Goal: Information Seeking & Learning: Learn about a topic

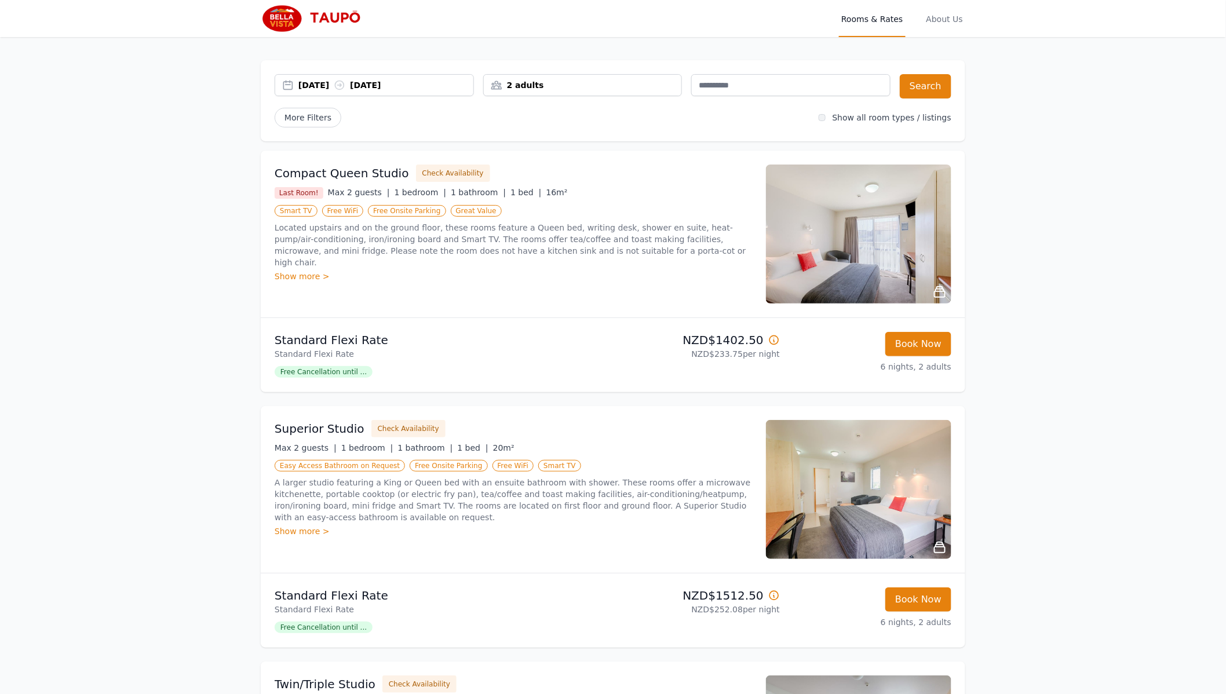
click at [807, 179] on img at bounding box center [858, 234] width 185 height 139
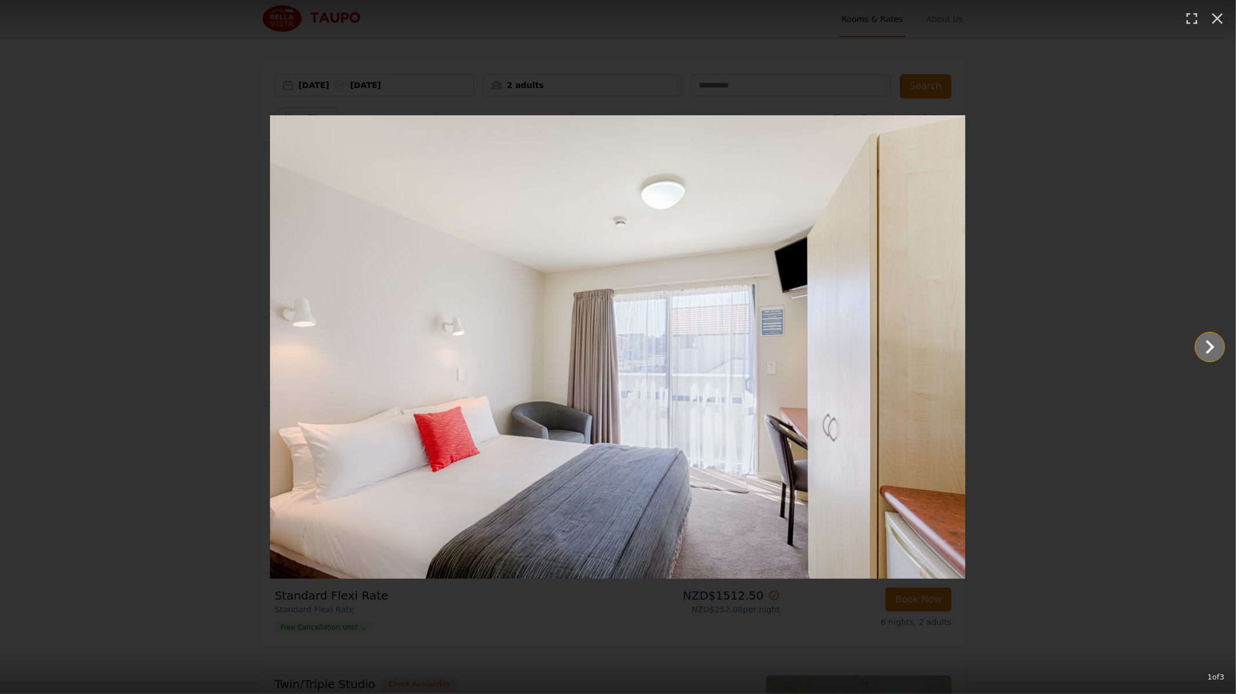
click at [1219, 347] on icon "Show slide 2 of 3" at bounding box center [1210, 347] width 28 height 28
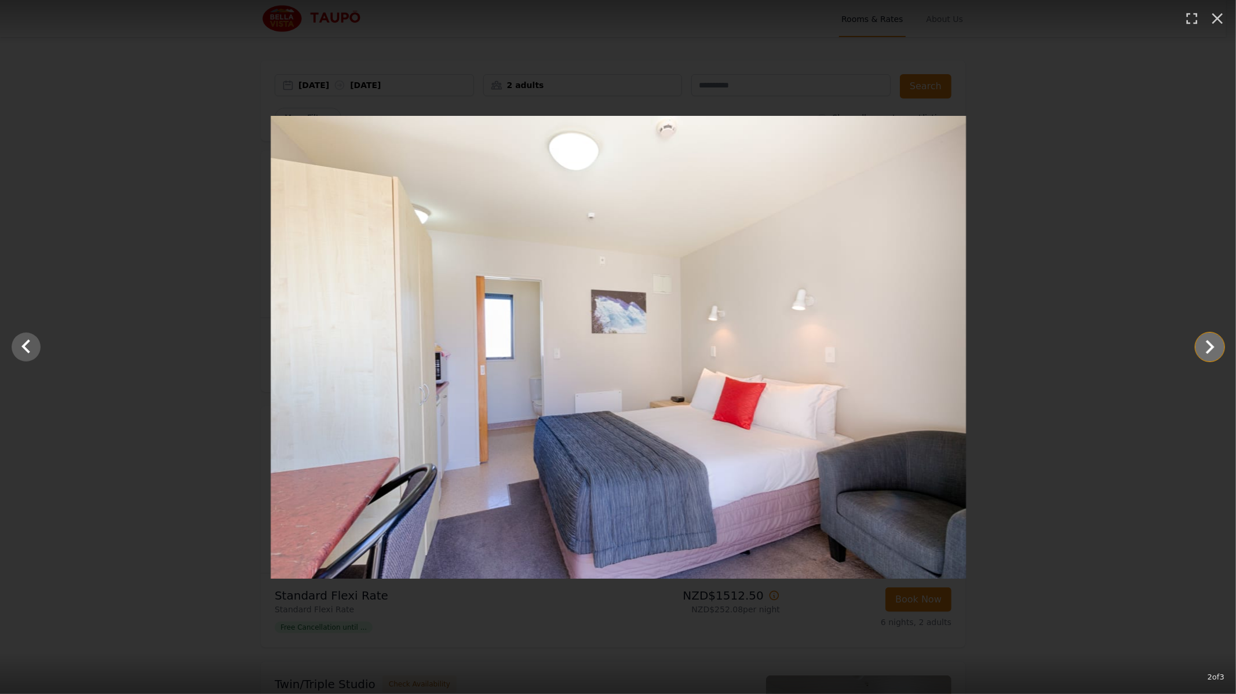
click at [1219, 347] on icon "Show slide 3 of 3" at bounding box center [1210, 347] width 28 height 28
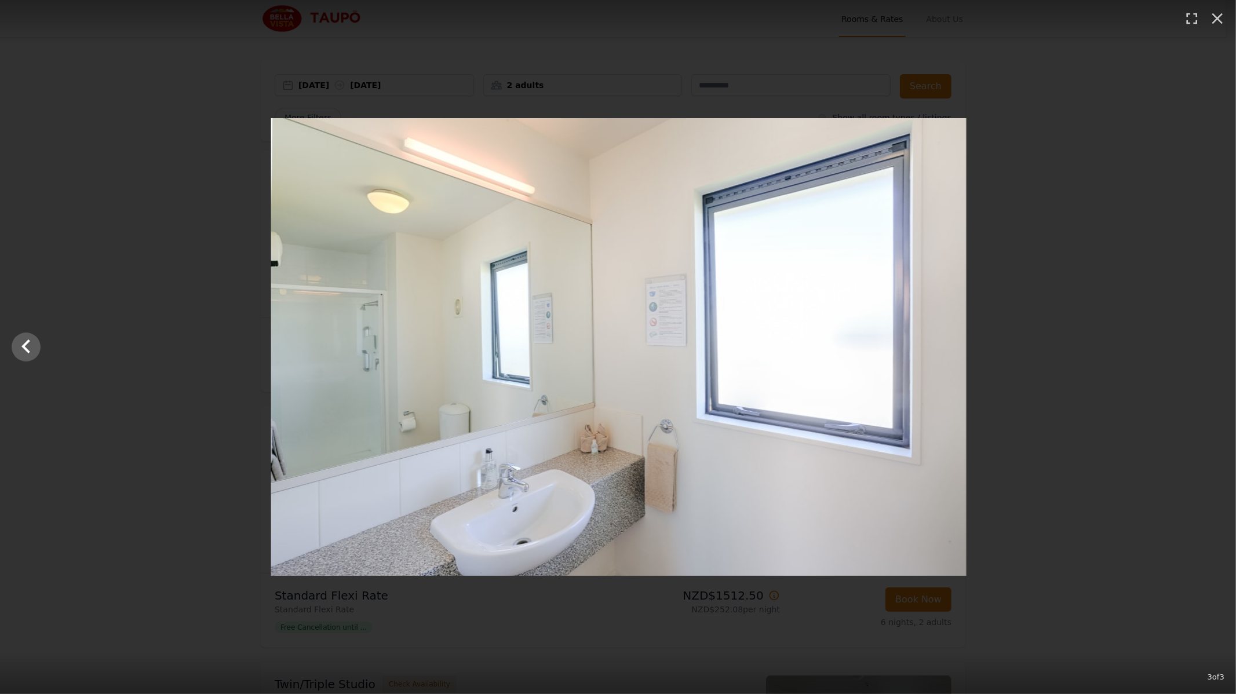
click at [1219, 347] on div at bounding box center [619, 347] width 1236 height 458
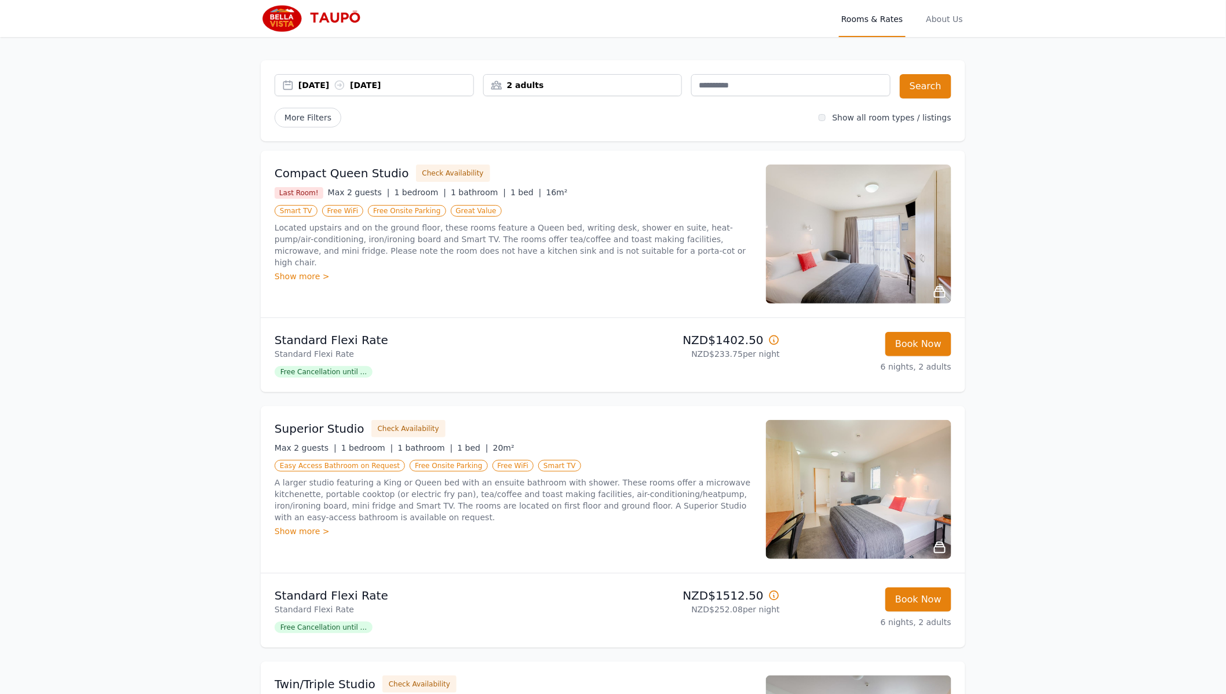
click at [766, 420] on img at bounding box center [858, 489] width 185 height 139
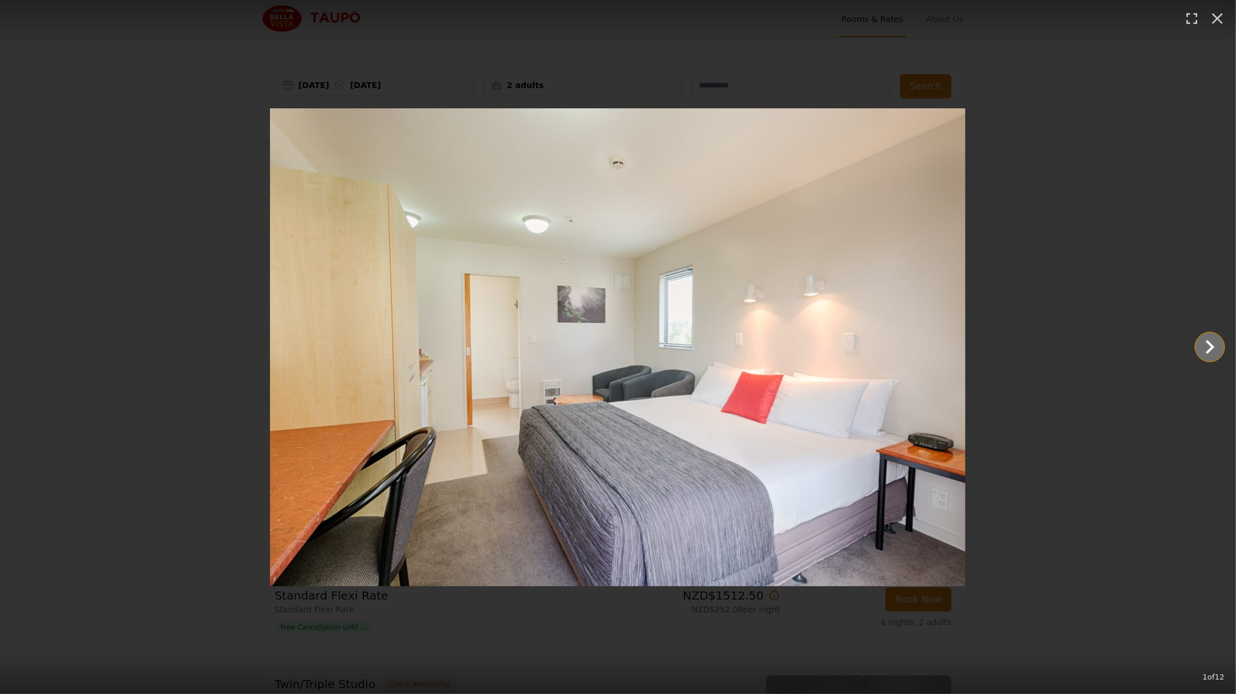
click at [1202, 351] on icon "Show slide 2 of 12" at bounding box center [1210, 347] width 28 height 28
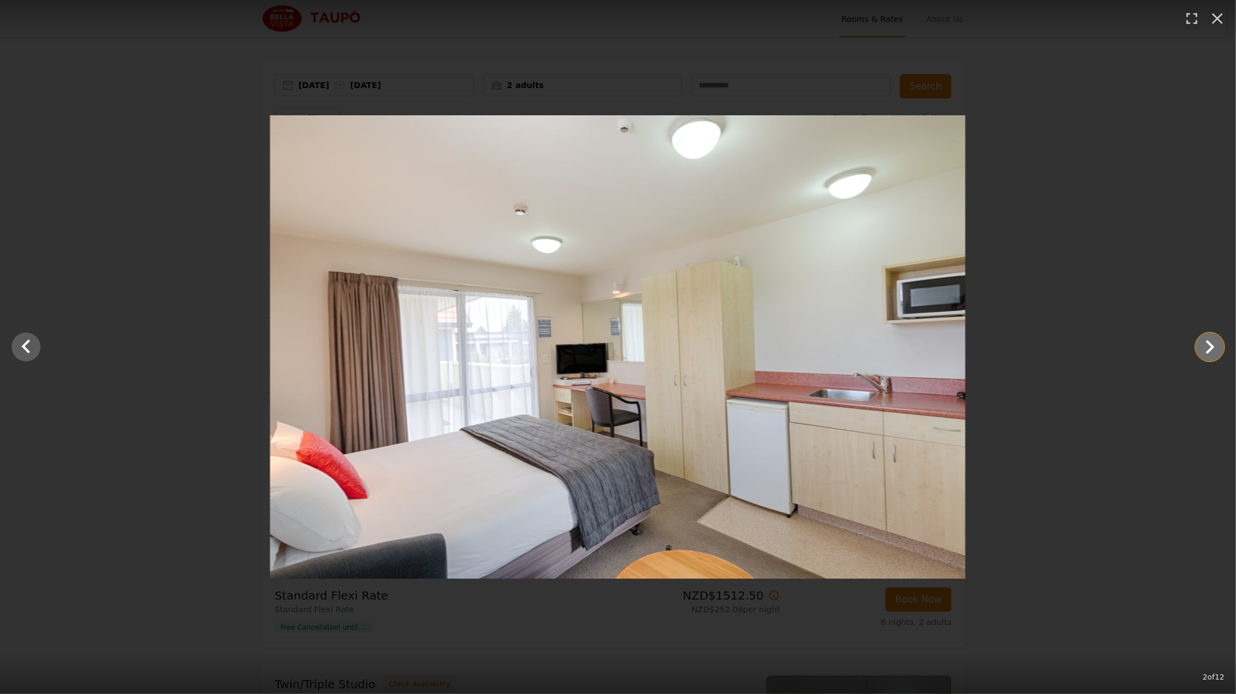
click at [1202, 351] on icon "Show slide 3 of 12" at bounding box center [1210, 347] width 28 height 28
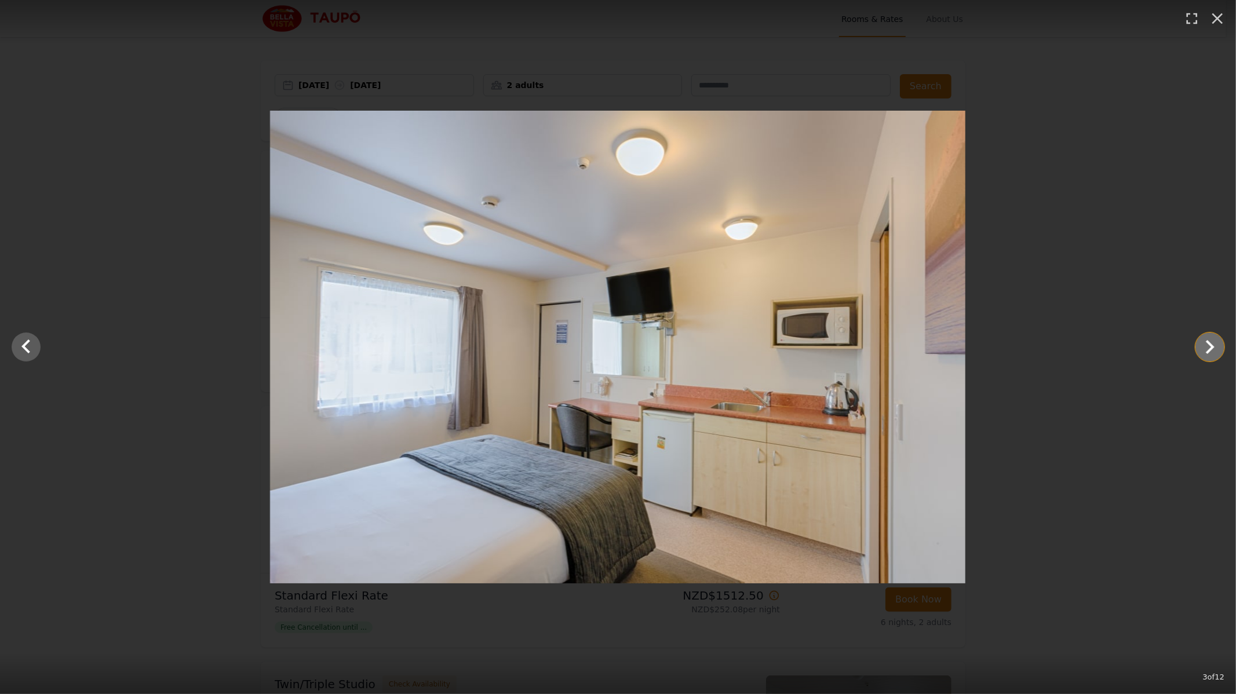
click at [1202, 351] on icon "Show slide 4 of 12" at bounding box center [1210, 347] width 28 height 28
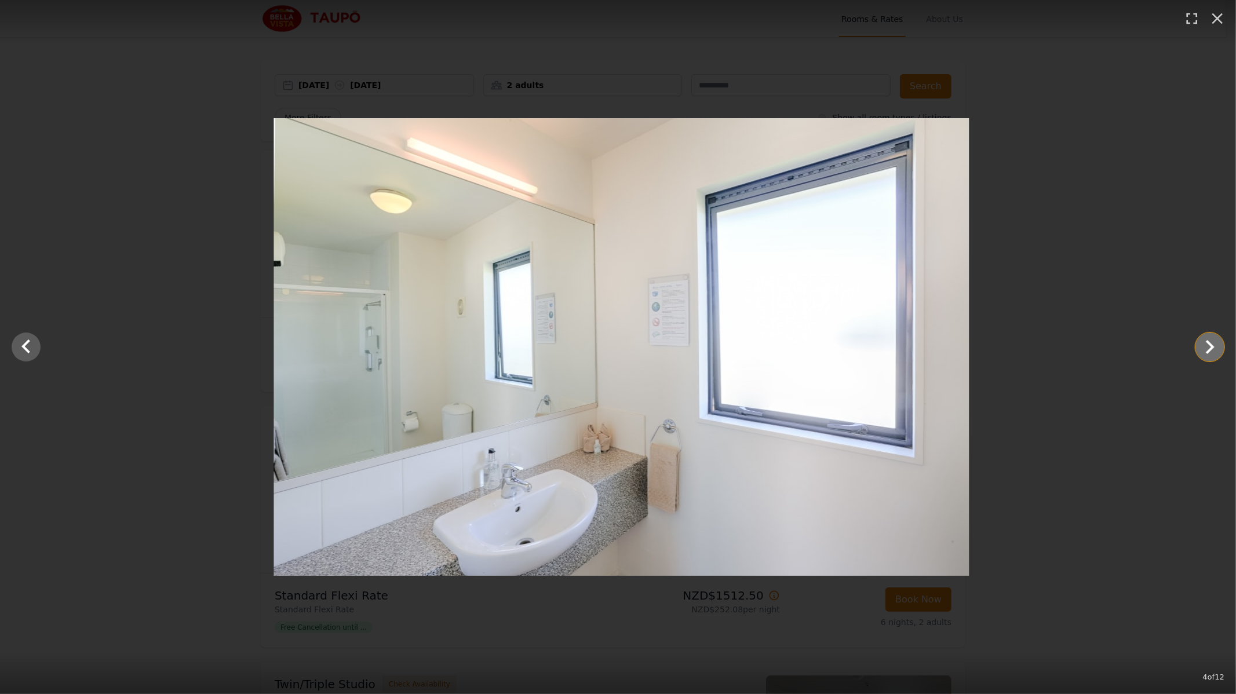
click at [1202, 351] on icon "Show slide 5 of 12" at bounding box center [1210, 347] width 28 height 28
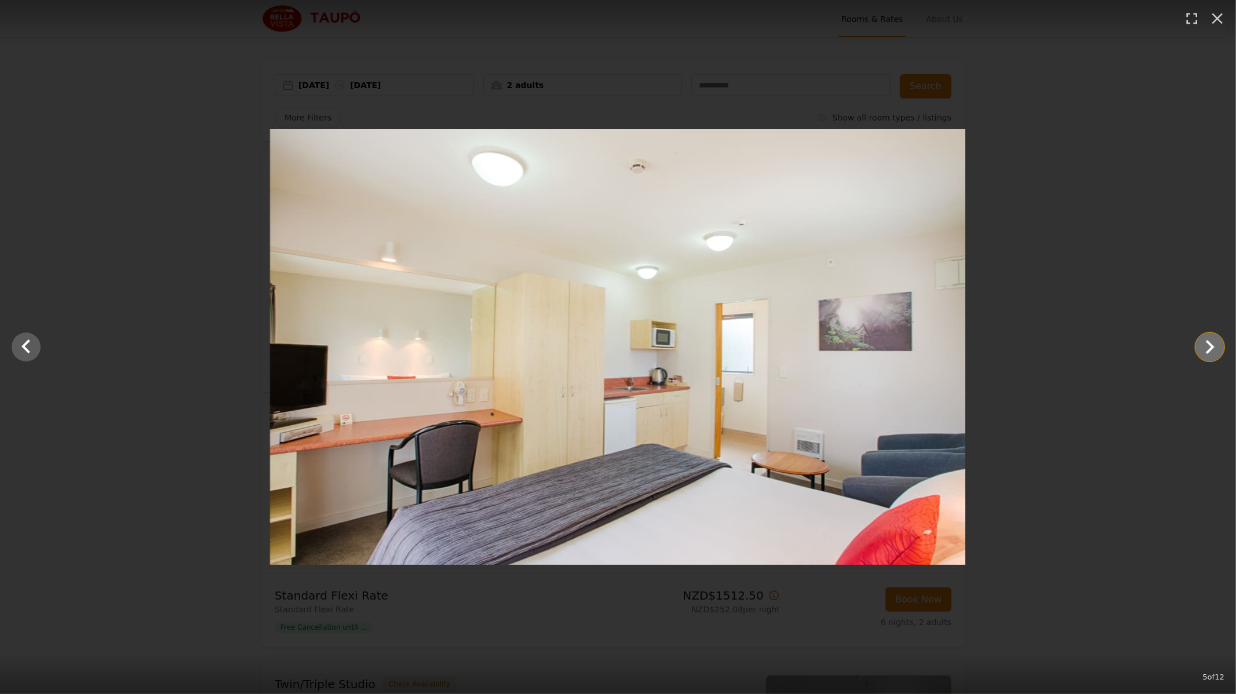
click at [1202, 351] on icon "Show slide 6 of 12" at bounding box center [1210, 347] width 28 height 28
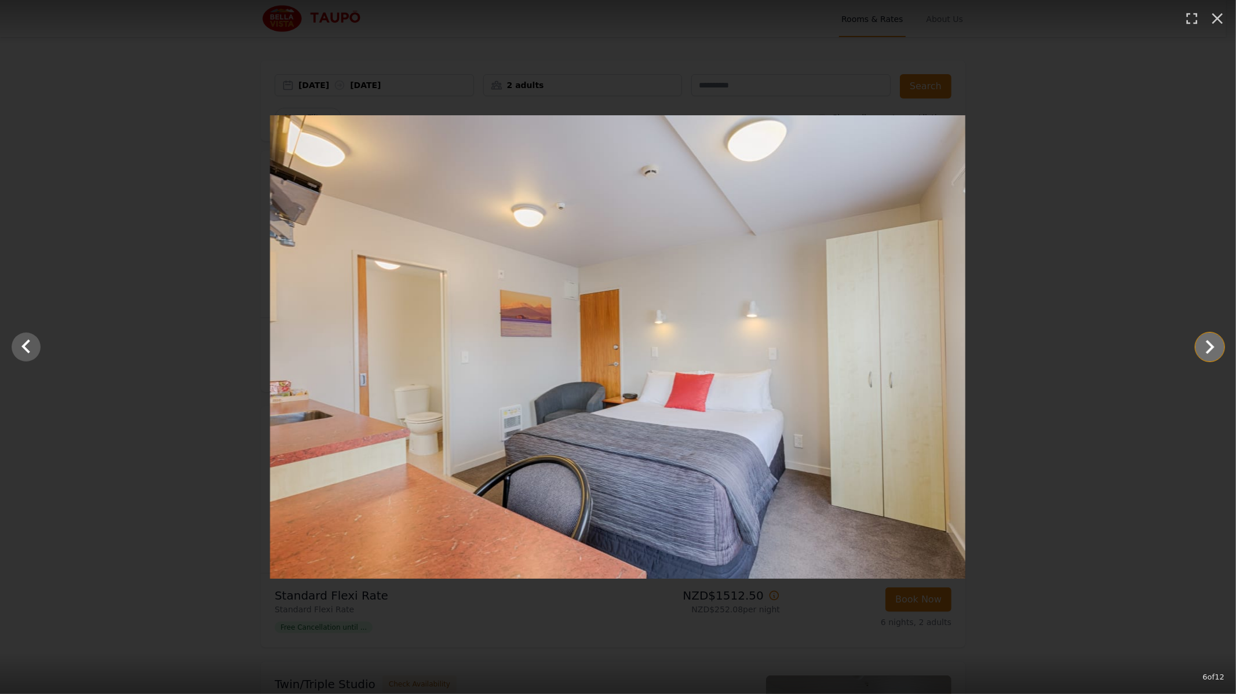
click at [1202, 351] on icon "Show slide 7 of 12" at bounding box center [1210, 347] width 28 height 28
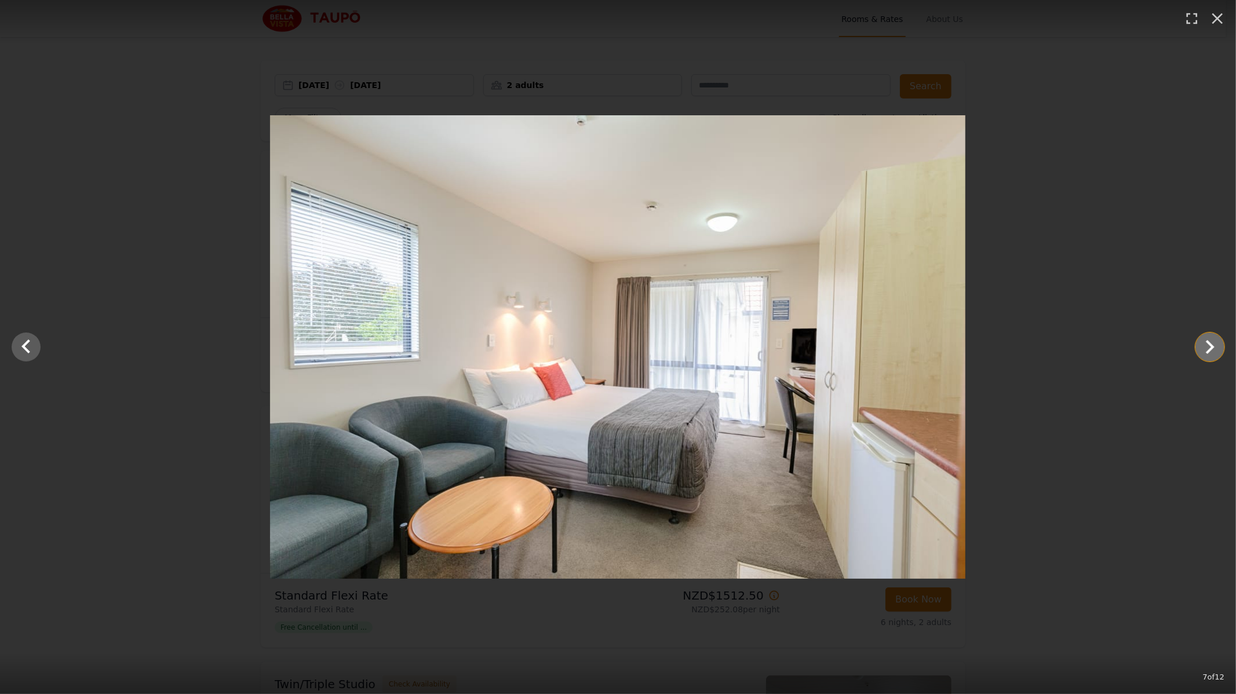
click at [1202, 351] on icon "Show slide 8 of 12" at bounding box center [1210, 347] width 28 height 28
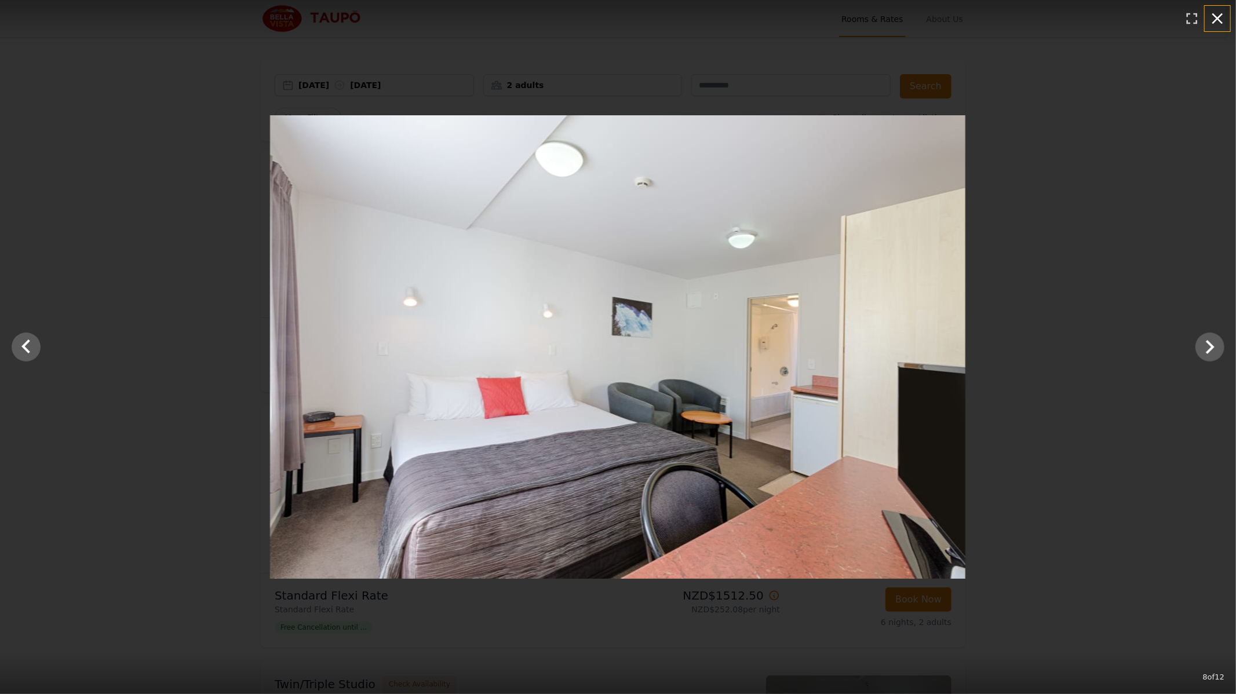
click at [1225, 26] on icon "button" at bounding box center [1217, 18] width 19 height 19
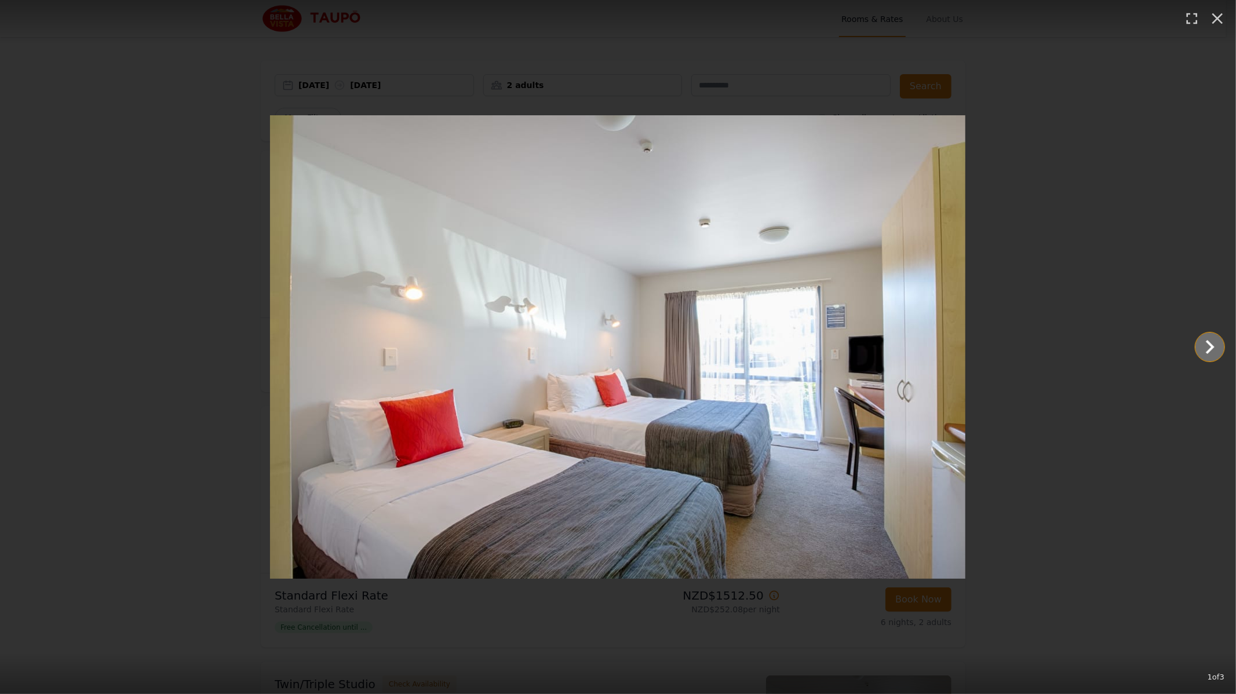
click at [1201, 344] on icon "Show slide 2 of 3" at bounding box center [1210, 347] width 28 height 28
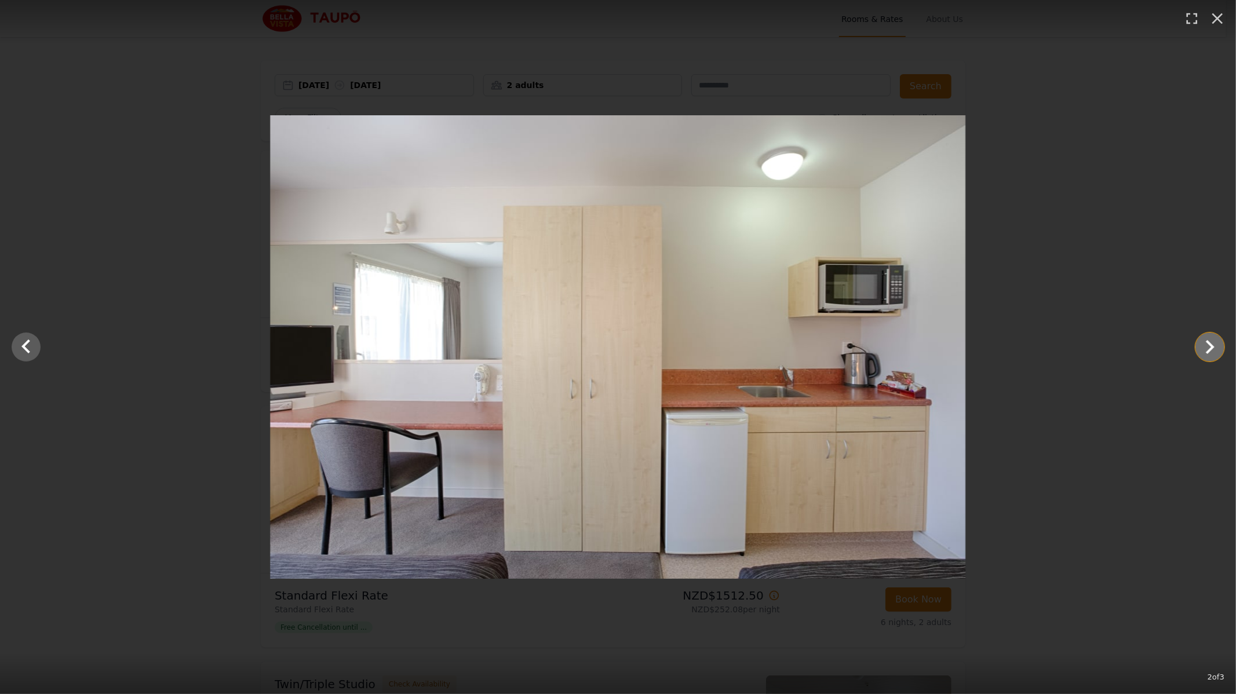
click at [1201, 344] on icon "Show slide 3 of 3" at bounding box center [1210, 347] width 28 height 28
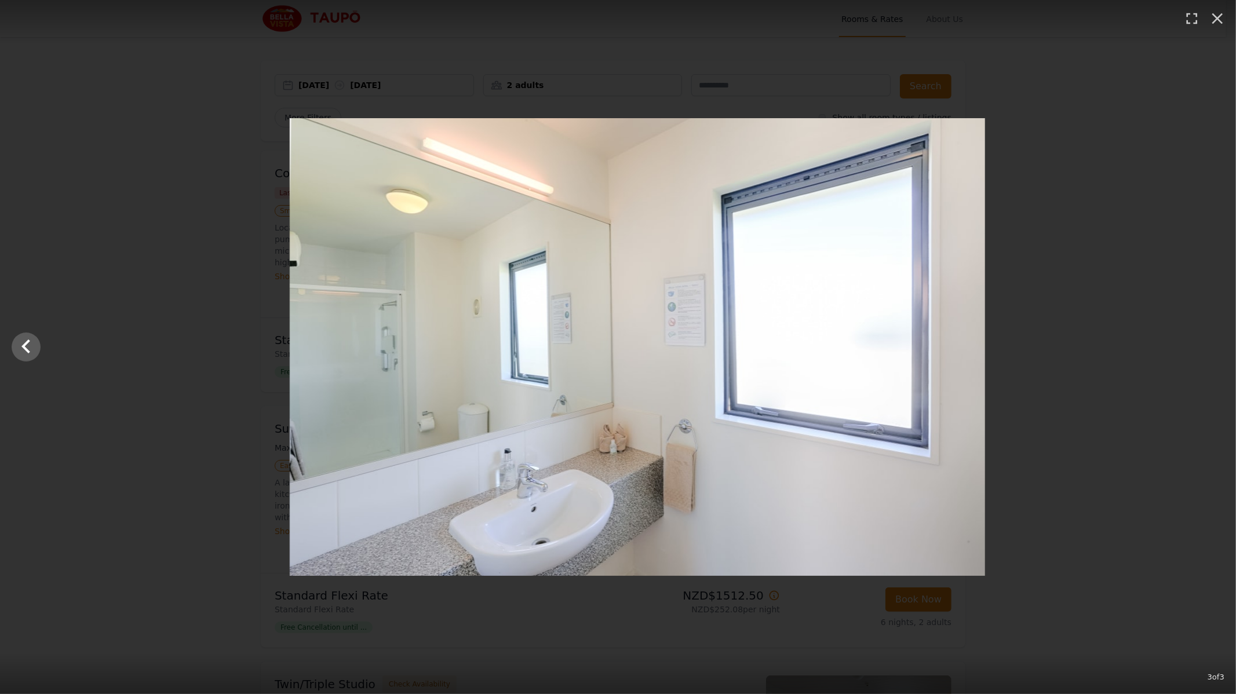
click at [1201, 344] on div at bounding box center [638, 347] width 1236 height 458
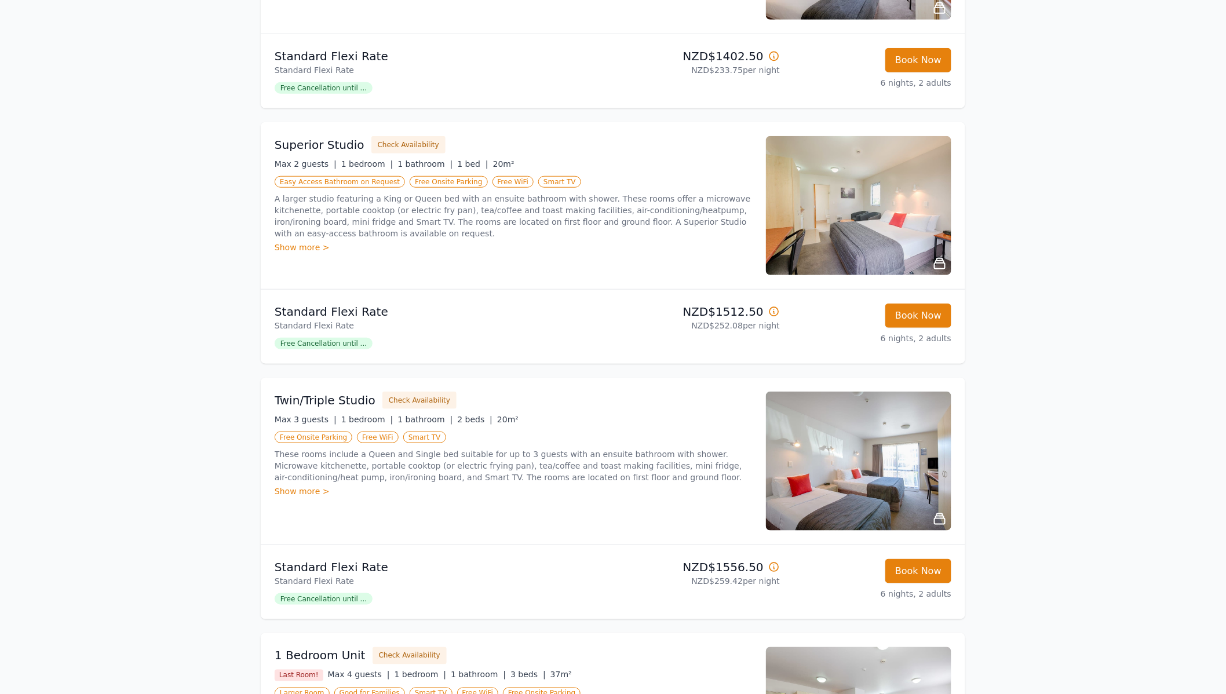
scroll to position [296, 0]
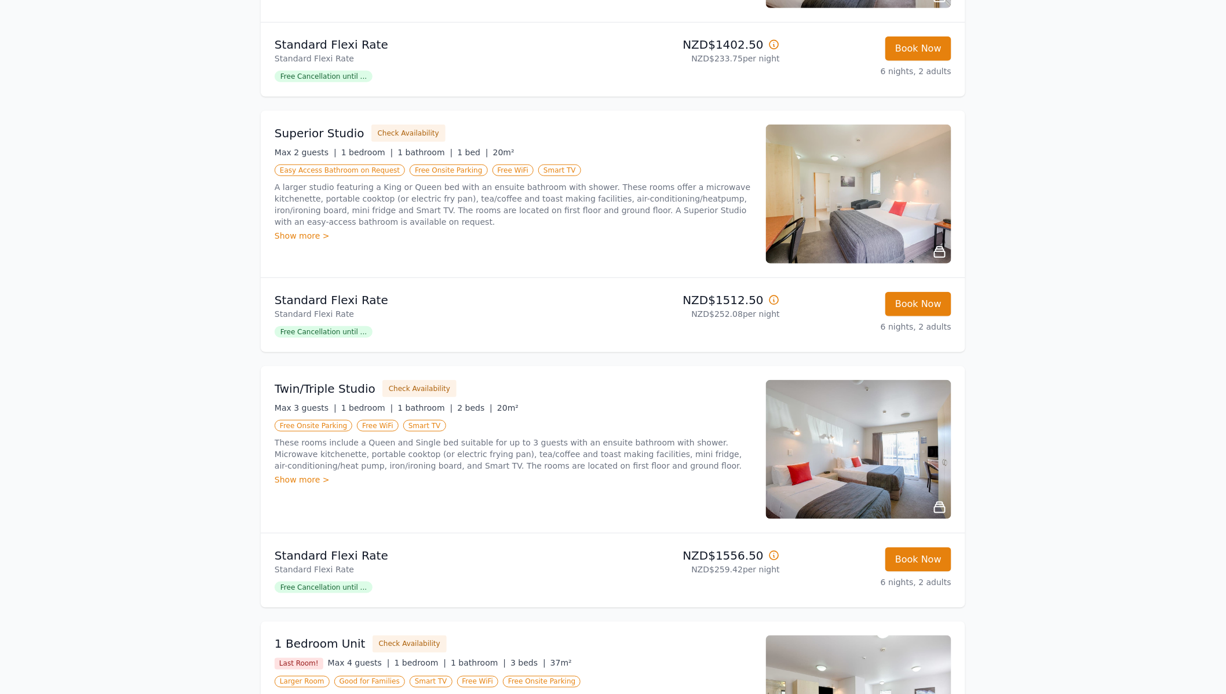
click at [793, 636] on img at bounding box center [858, 705] width 185 height 139
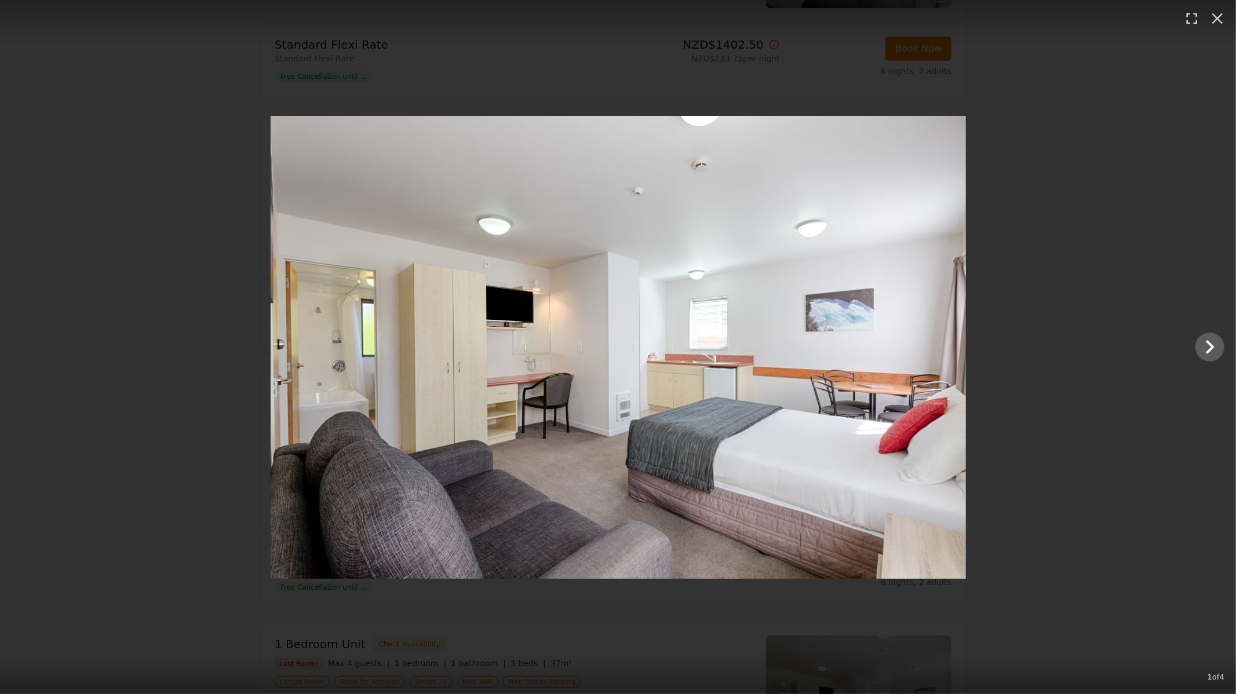
click at [1024, 334] on div at bounding box center [618, 347] width 1236 height 463
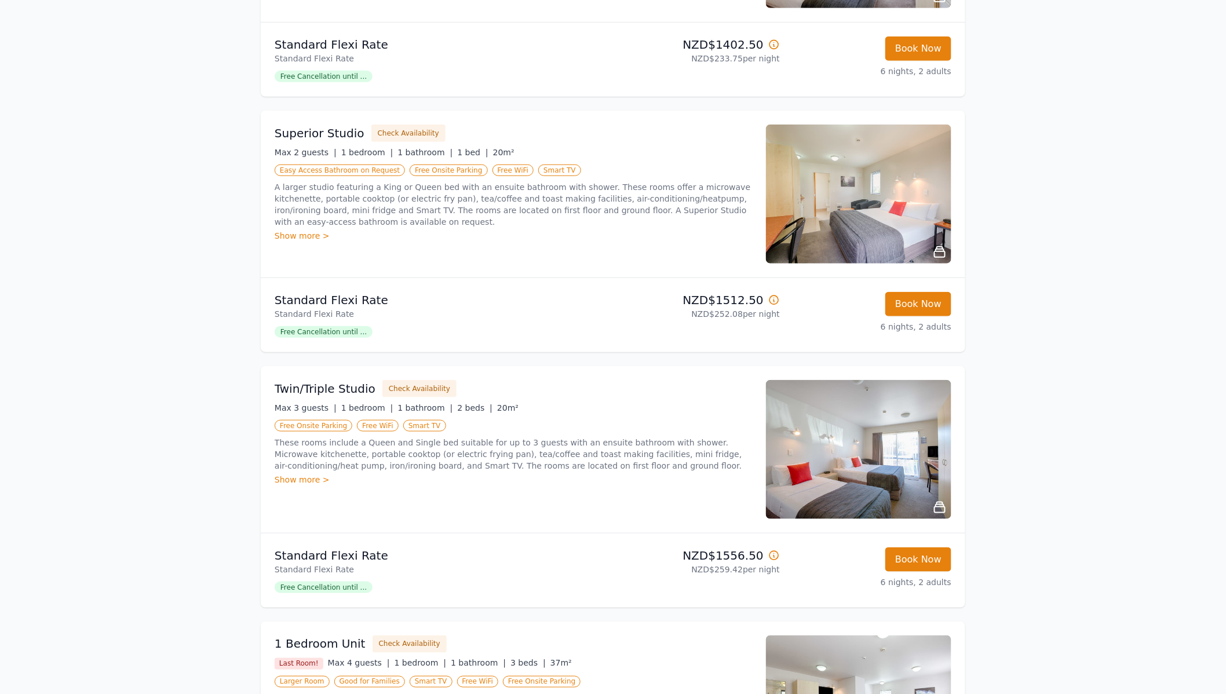
click at [837, 636] on img at bounding box center [858, 705] width 185 height 139
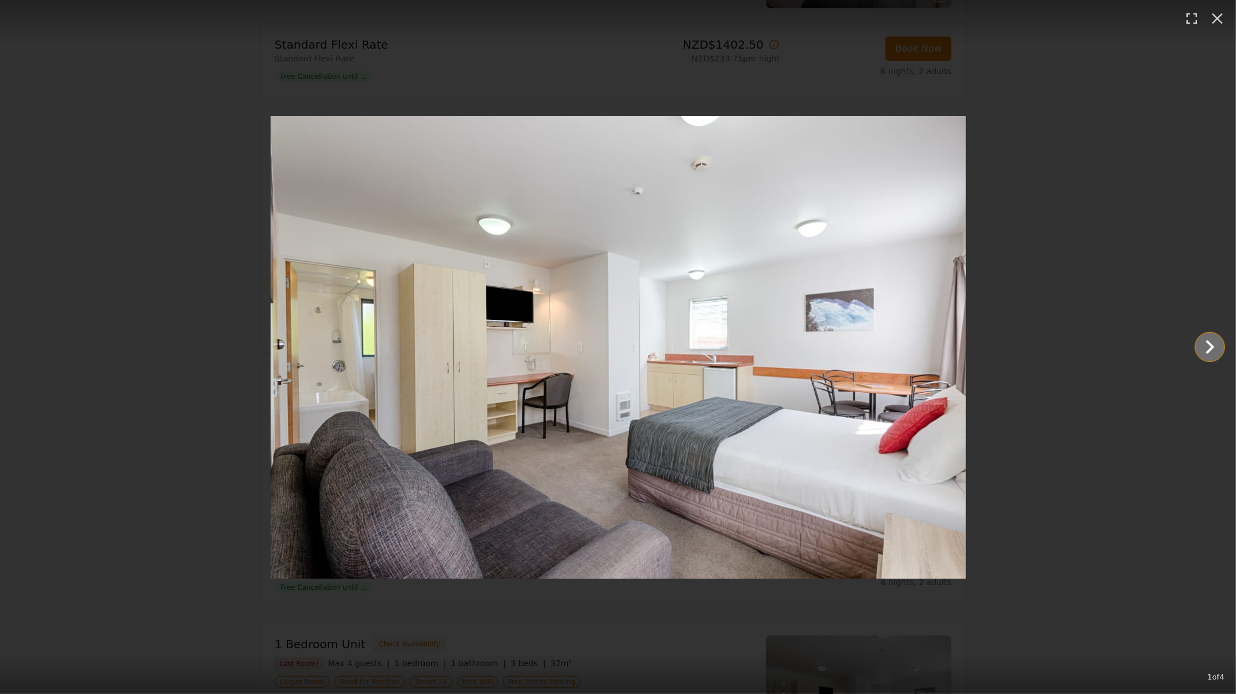
click at [1212, 340] on icon "Show slide 2 of 4" at bounding box center [1210, 347] width 28 height 28
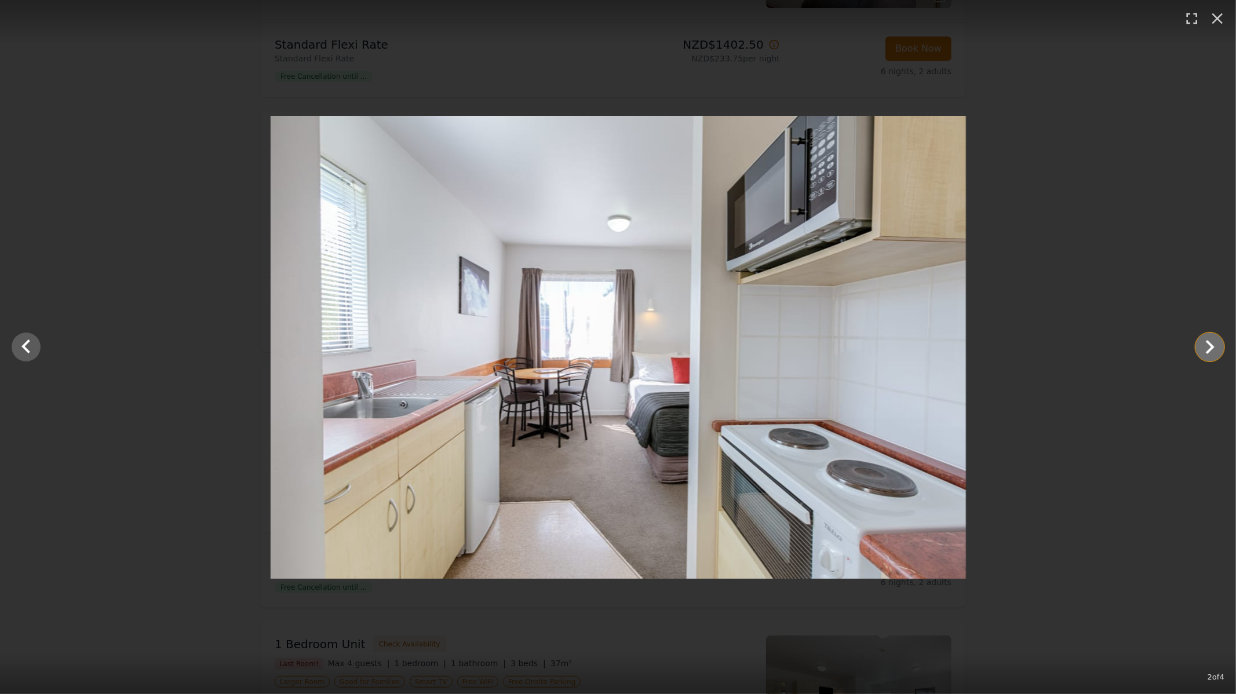
click at [1212, 340] on icon "Show slide 3 of 4" at bounding box center [1210, 347] width 28 height 28
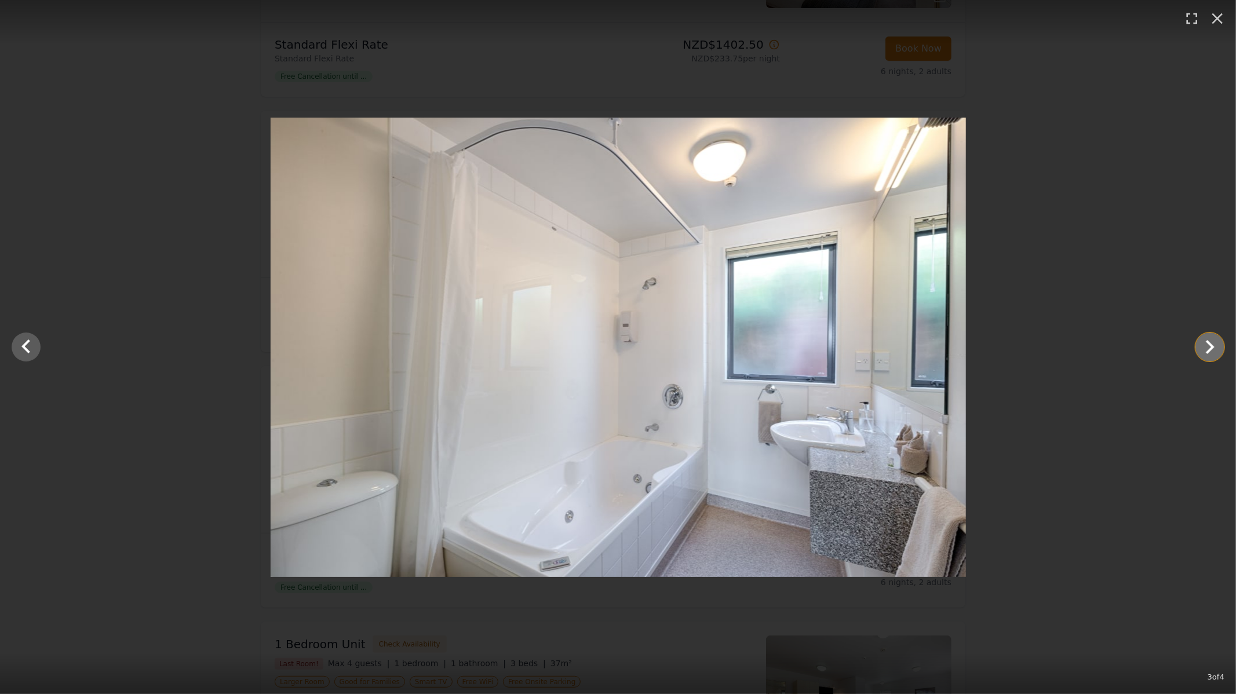
click at [1212, 340] on icon "Show slide 4 of 4" at bounding box center [1210, 347] width 28 height 28
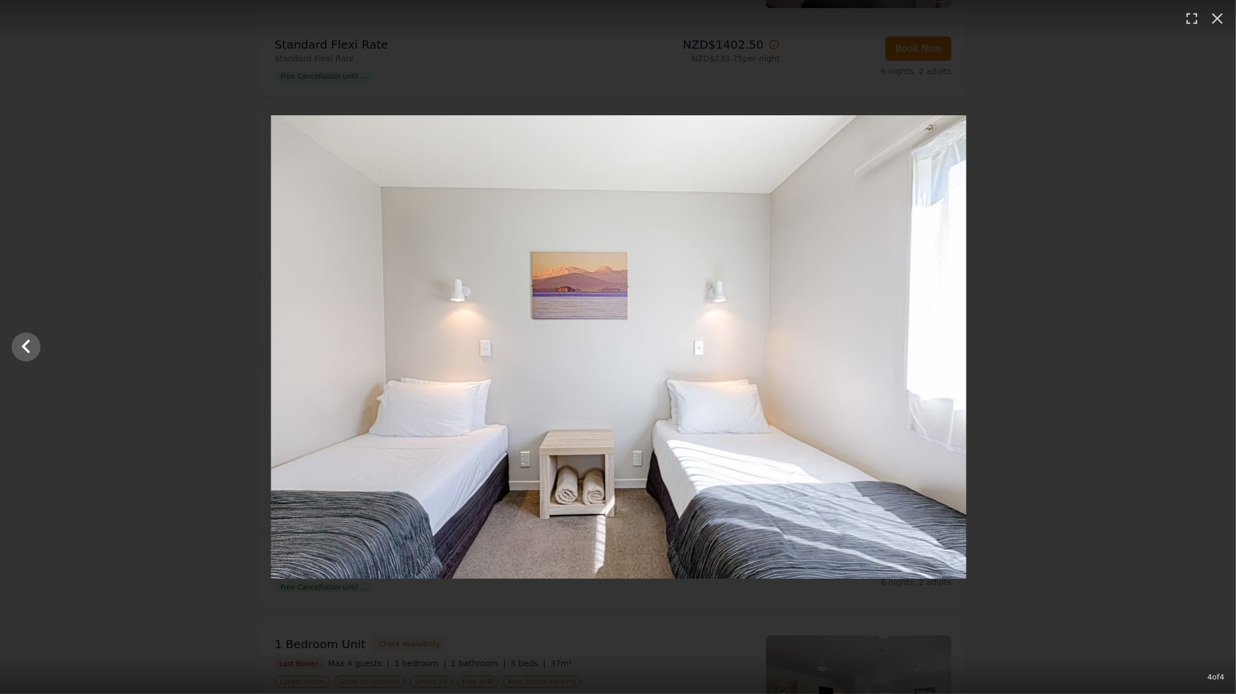
click at [1212, 340] on div at bounding box center [619, 347] width 1236 height 464
